Goal: Learn about a topic

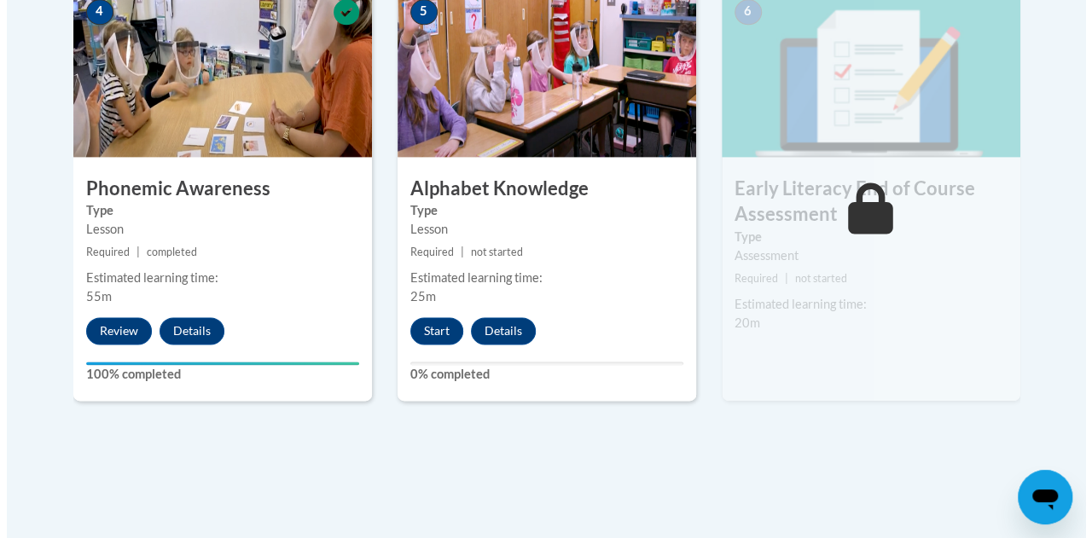
scroll to position [1068, 0]
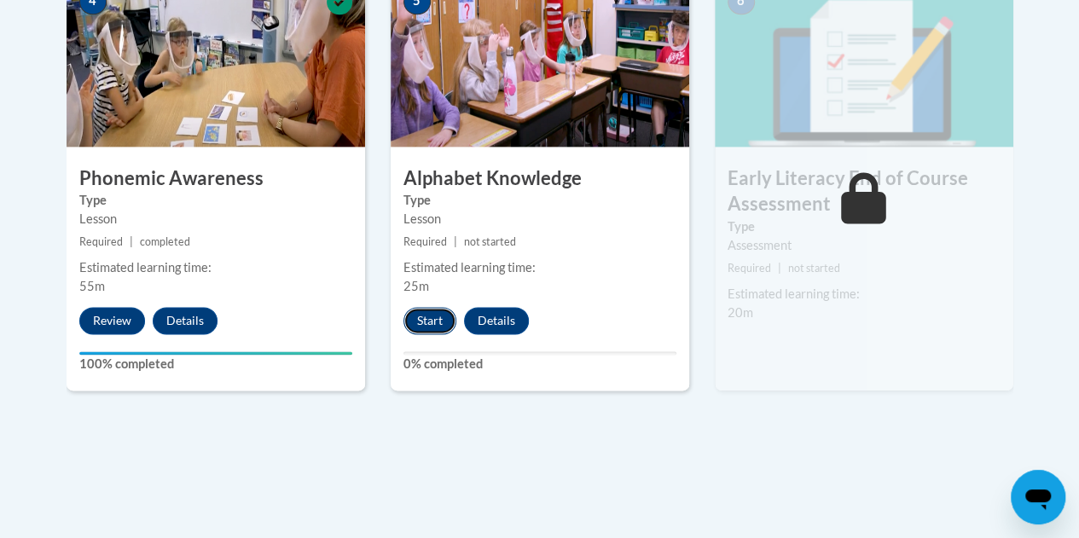
click at [425, 330] on button "Start" at bounding box center [429, 320] width 53 height 27
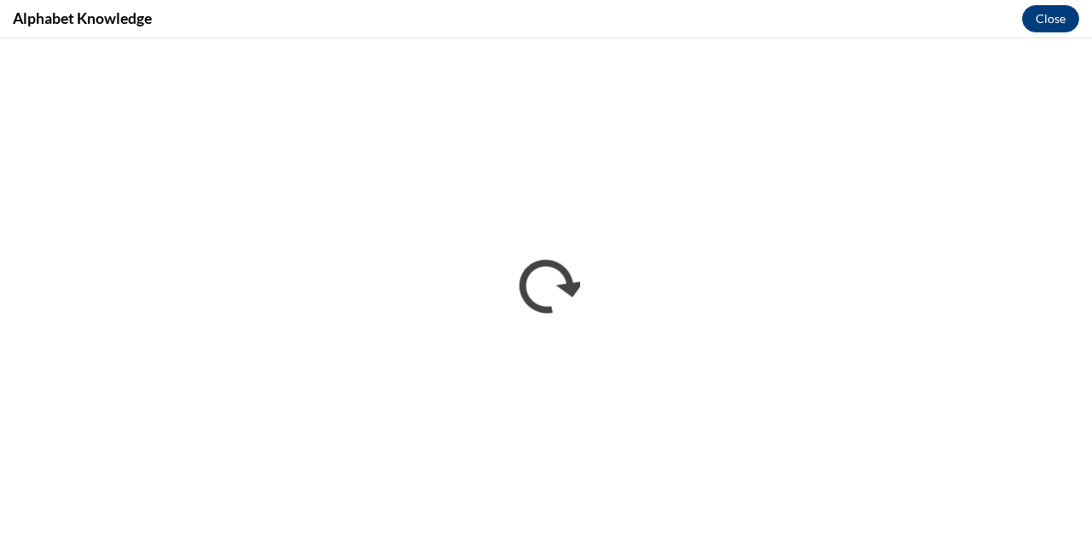
scroll to position [0, 0]
